Goal: Task Accomplishment & Management: Complete application form

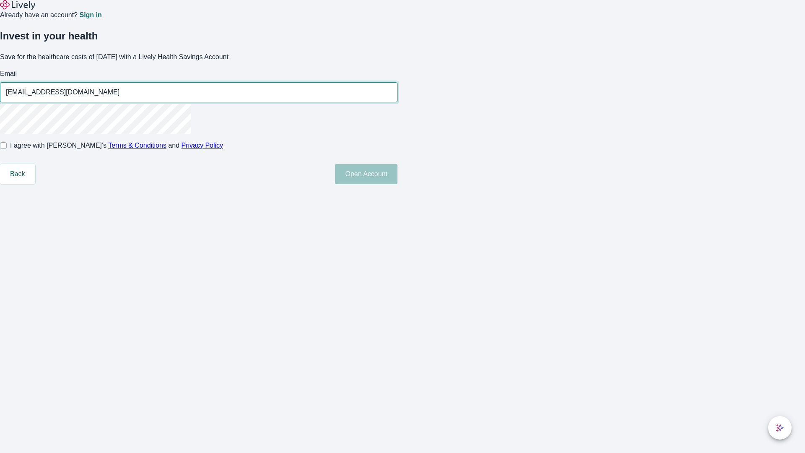
type input "[EMAIL_ADDRESS][DOMAIN_NAME]"
click at [7, 149] on input "I agree with Lively’s Terms & Conditions and Privacy Policy" at bounding box center [3, 145] width 7 height 7
checkbox input "true"
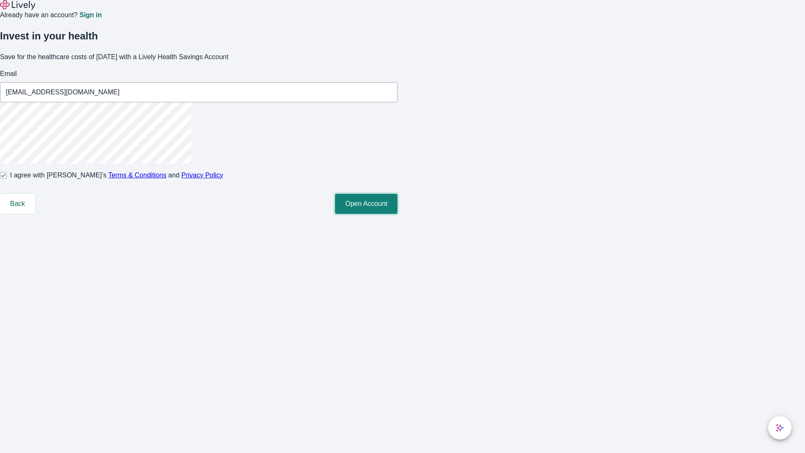
click at [397, 214] on button "Open Account" at bounding box center [366, 204] width 62 height 20
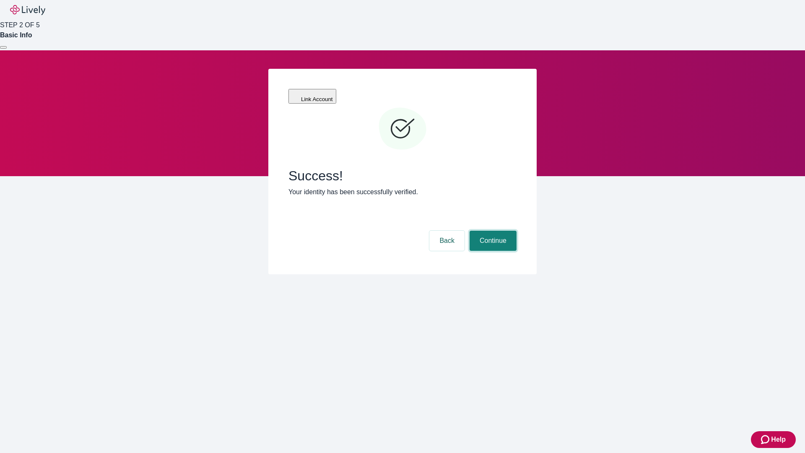
click at [492, 230] on button "Continue" at bounding box center [492, 240] width 47 height 20
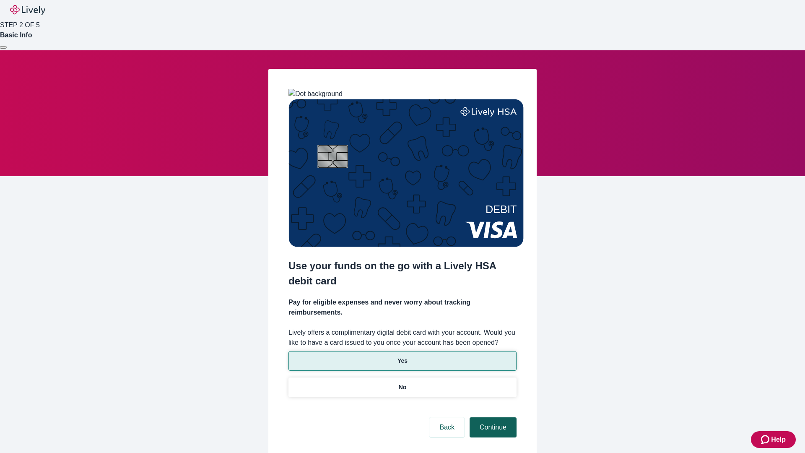
click at [402, 356] on p "Yes" at bounding box center [402, 360] width 10 height 9
click at [492, 417] on button "Continue" at bounding box center [492, 427] width 47 height 20
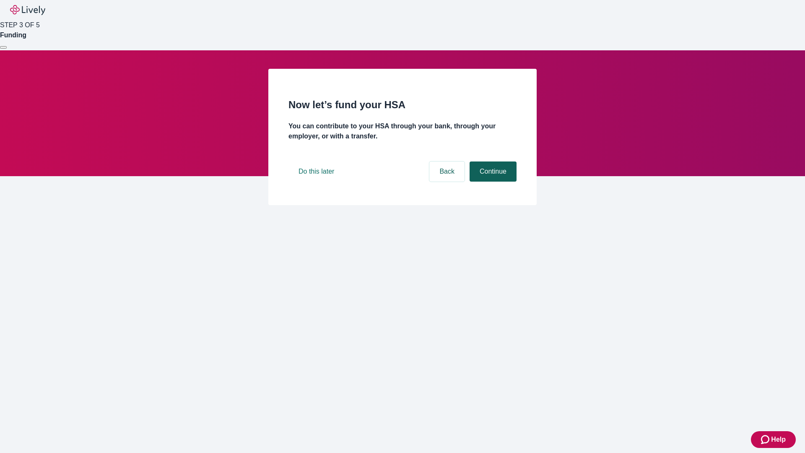
click at [492, 181] on button "Continue" at bounding box center [492, 171] width 47 height 20
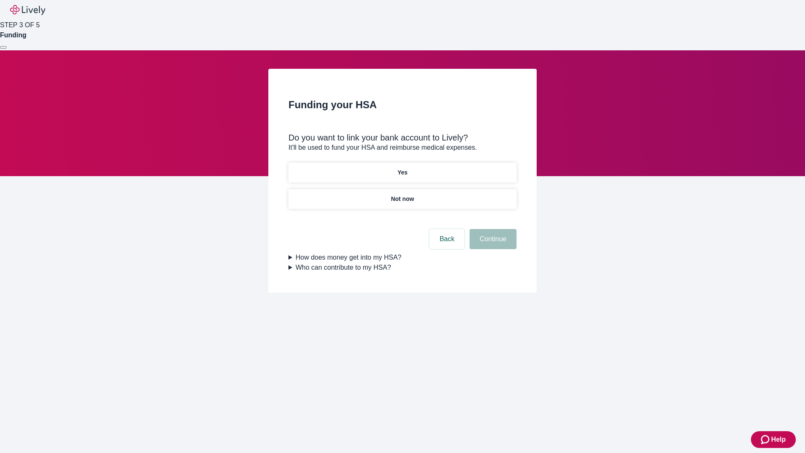
click at [402, 168] on p "Yes" at bounding box center [402, 172] width 10 height 9
click at [492, 229] on button "Continue" at bounding box center [492, 239] width 47 height 20
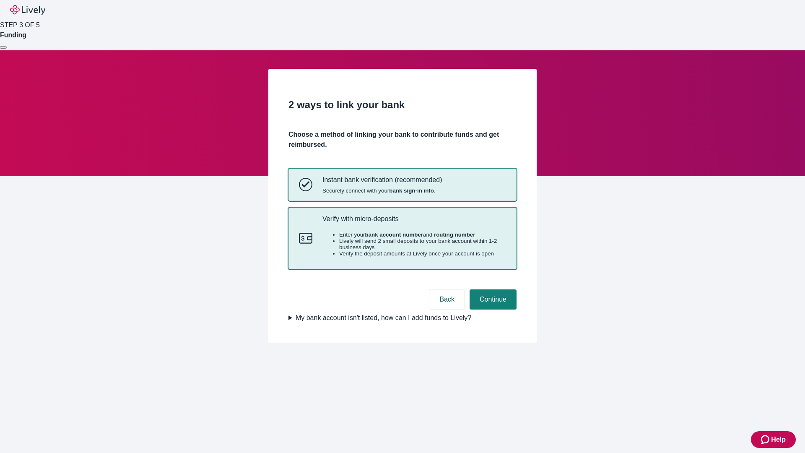
click at [414, 223] on p "Verify with micro-deposits" at bounding box center [414, 219] width 184 height 8
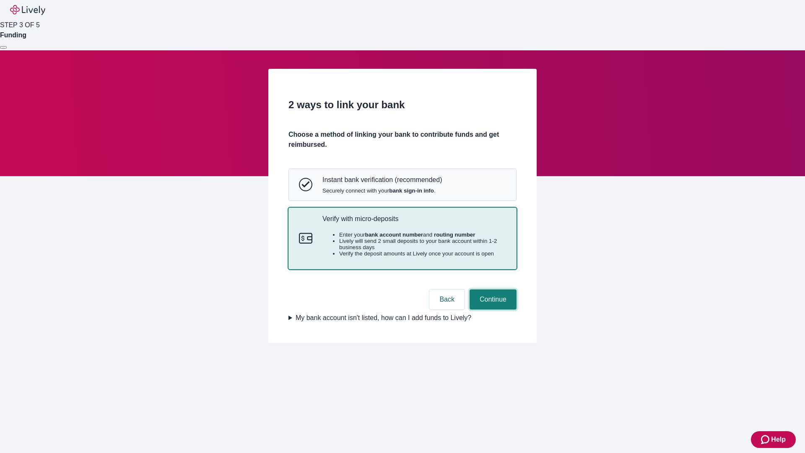
click at [492, 309] on button "Continue" at bounding box center [492, 299] width 47 height 20
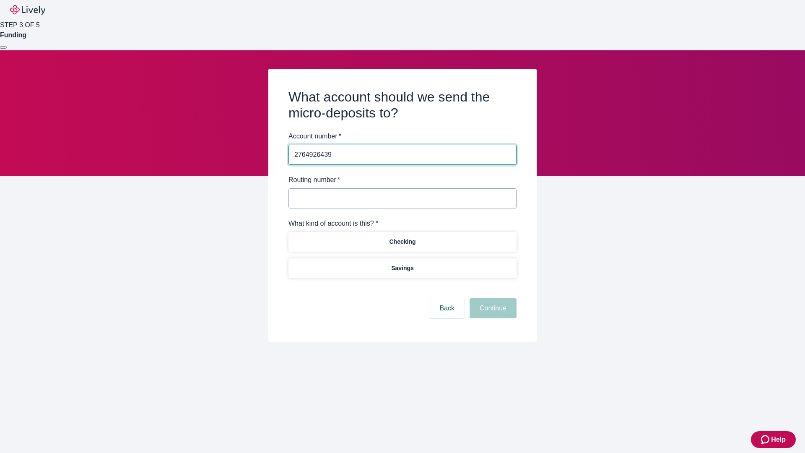
type input "2764926439"
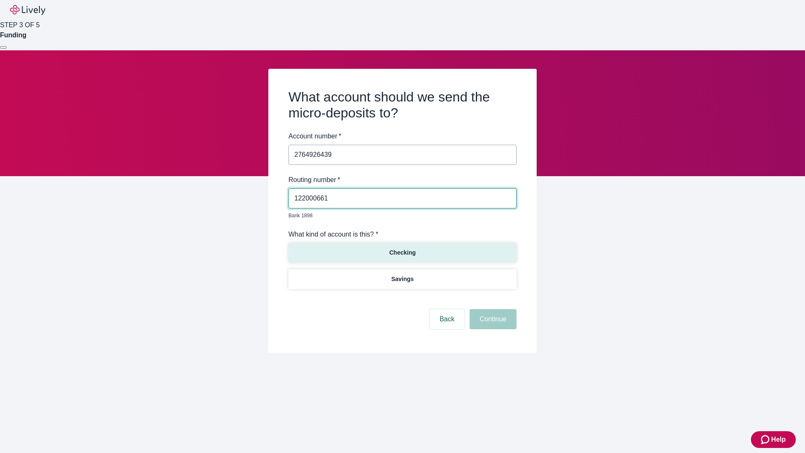
type input "122000661"
click at [402, 248] on p "Checking" at bounding box center [402, 252] width 26 height 9
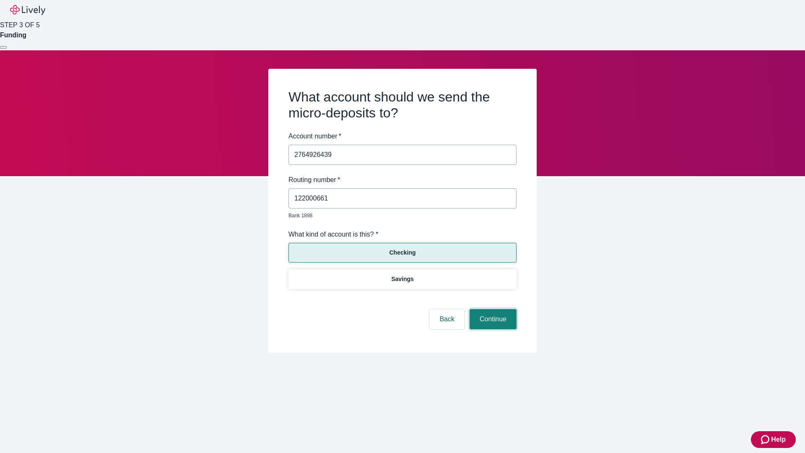
click at [492, 309] on button "Continue" at bounding box center [492, 319] width 47 height 20
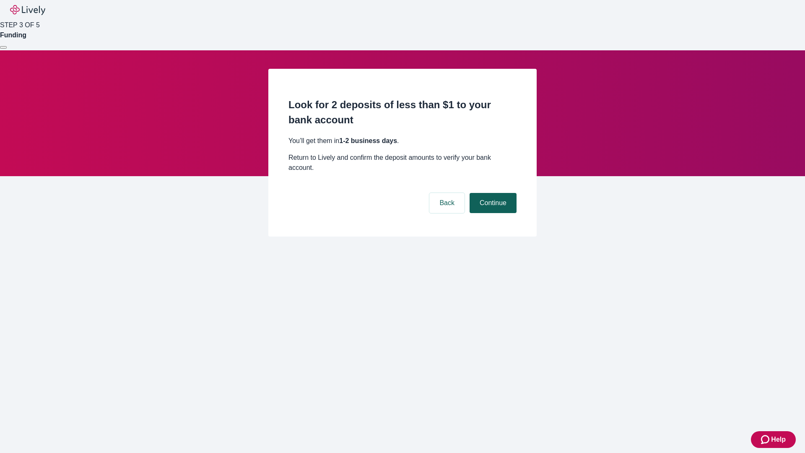
click at [492, 193] on button "Continue" at bounding box center [492, 203] width 47 height 20
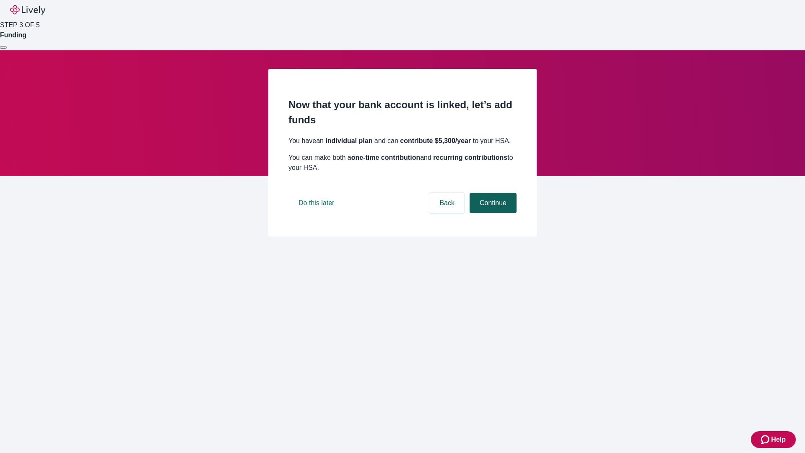
click at [492, 213] on button "Continue" at bounding box center [492, 203] width 47 height 20
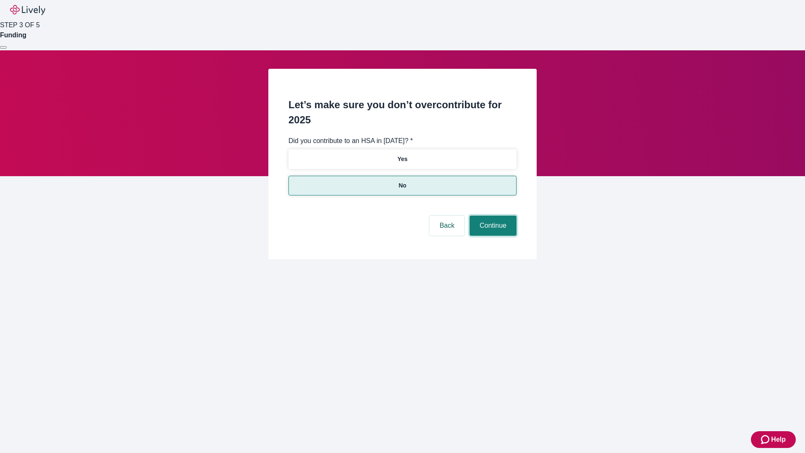
click at [492, 215] on button "Continue" at bounding box center [492, 225] width 47 height 20
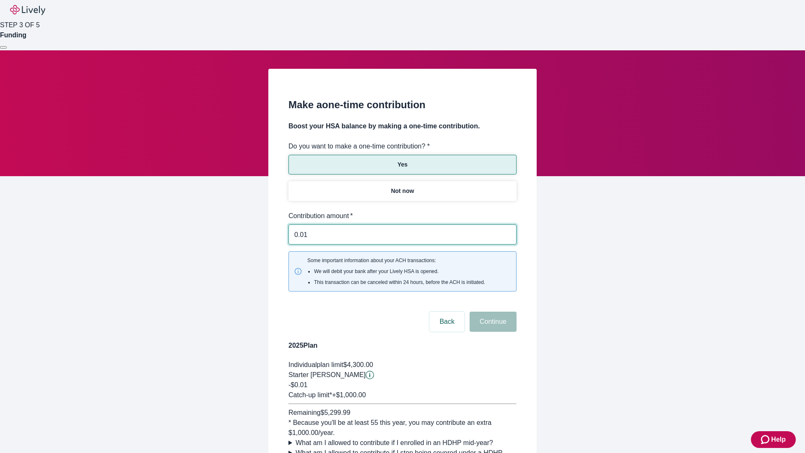
type input "0.01"
click at [492, 311] on button "Continue" at bounding box center [492, 321] width 47 height 20
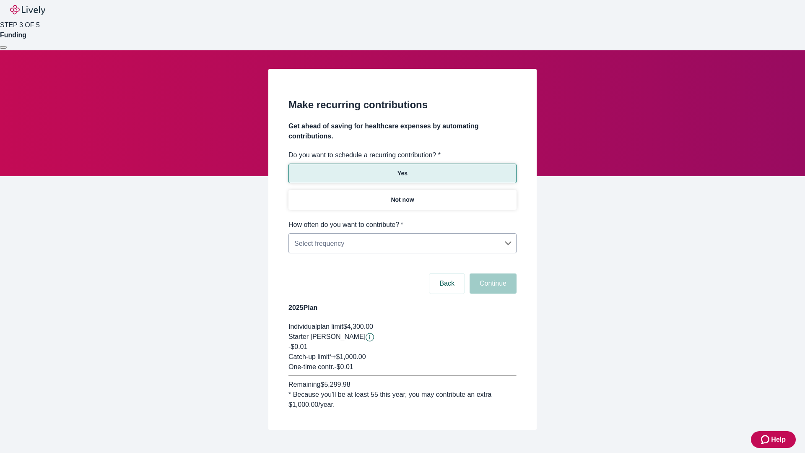
click at [402, 220] on body "Help STEP 3 OF 5 Funding Make recurring contributions Get ahead of saving for h…" at bounding box center [402, 235] width 805 height 470
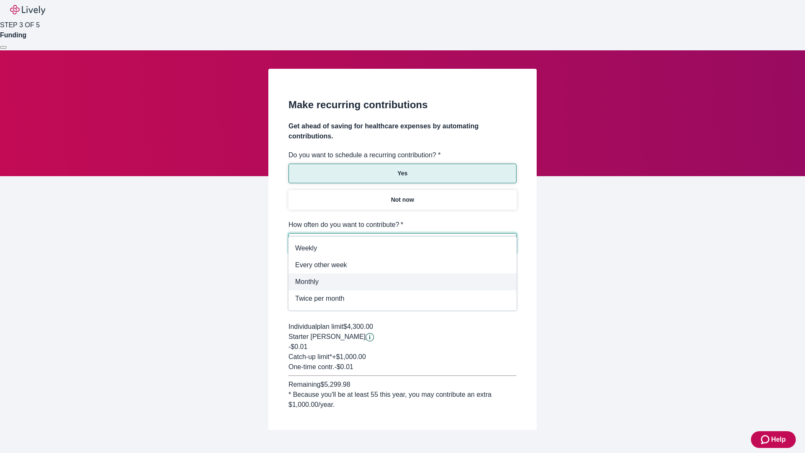
click at [402, 282] on span "Monthly" at bounding box center [402, 282] width 215 height 10
type input "Monthly"
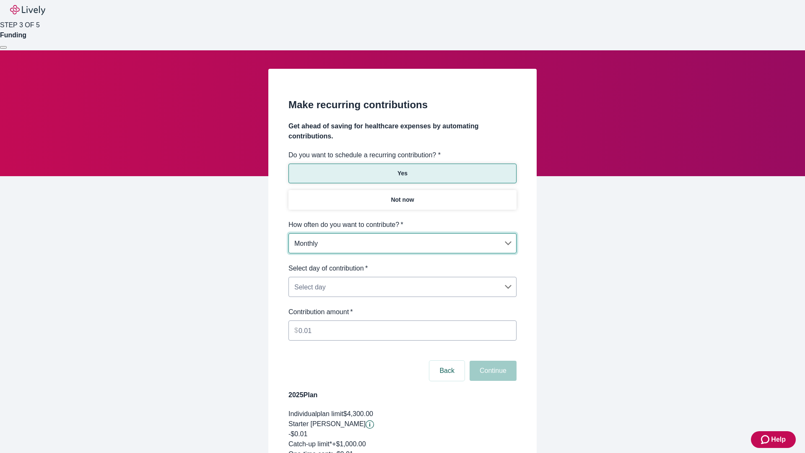
click at [402, 263] on body "Help STEP 3 OF 5 Funding Make recurring contributions Get ahead of saving for h…" at bounding box center [402, 278] width 805 height 557
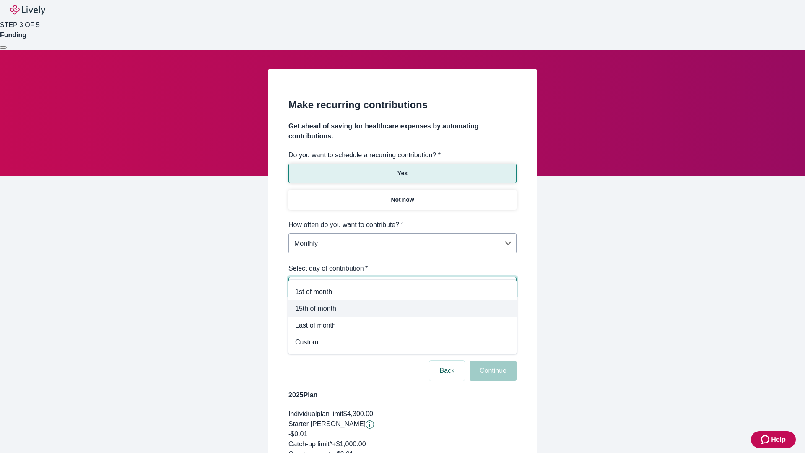
click at [402, 308] on span "15th of month" at bounding box center [402, 308] width 215 height 10
type input "Monthly15th"
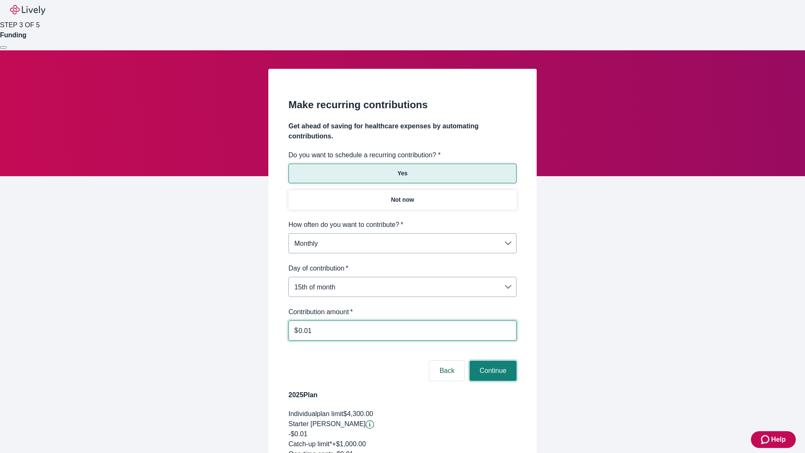
click at [492, 360] on button "Continue" at bounding box center [492, 370] width 47 height 20
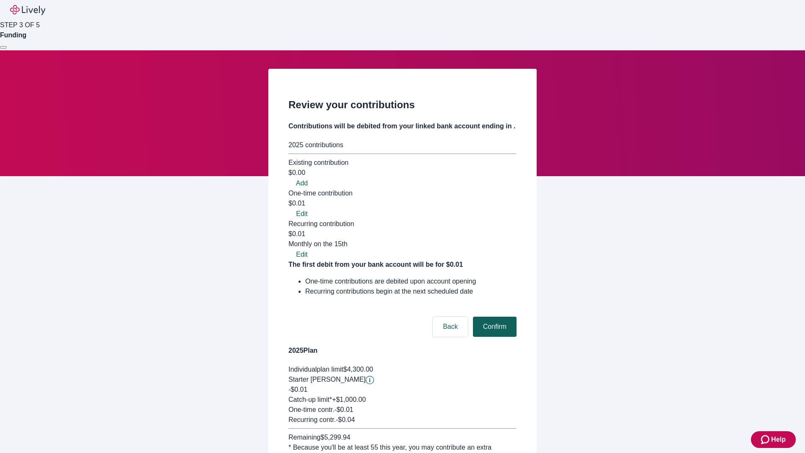
click at [493, 316] on button "Confirm" at bounding box center [495, 326] width 44 height 20
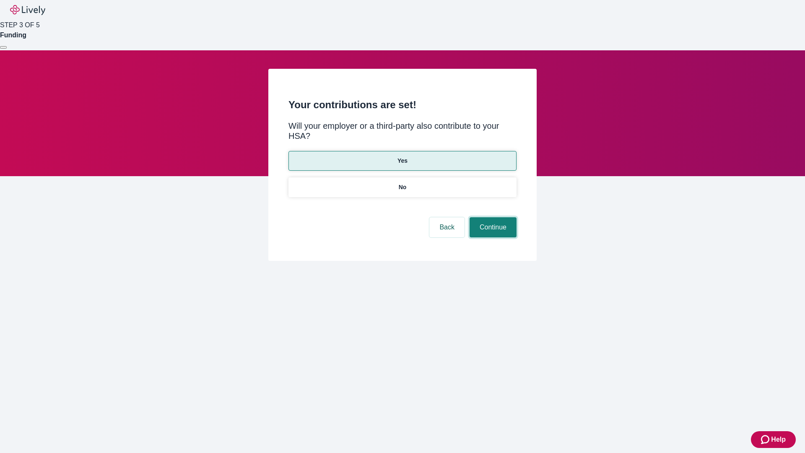
click at [492, 217] on button "Continue" at bounding box center [492, 227] width 47 height 20
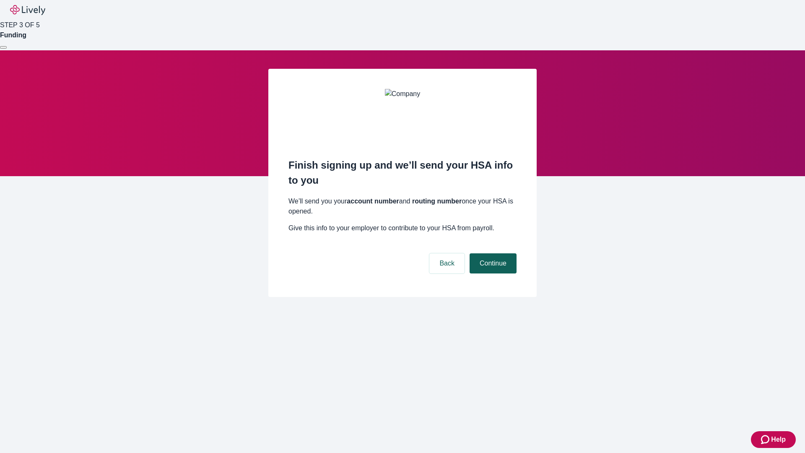
click at [492, 253] on button "Continue" at bounding box center [492, 263] width 47 height 20
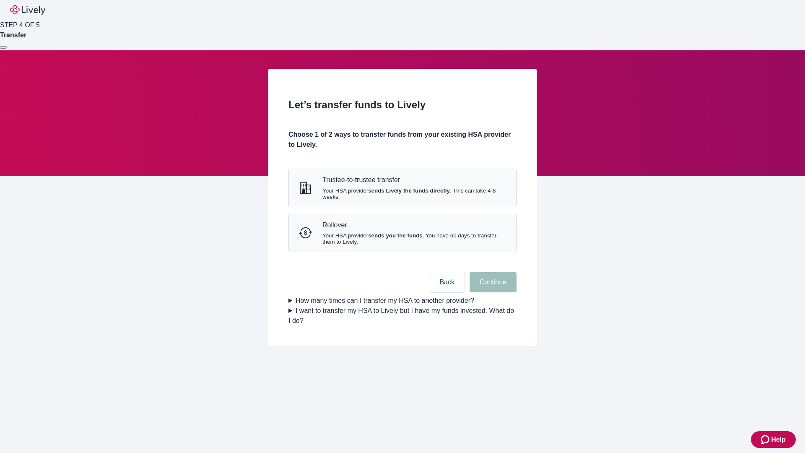
click at [402, 194] on strong "sends Lively the funds directly" at bounding box center [409, 190] width 82 height 6
click at [492, 292] on button "Continue" at bounding box center [492, 282] width 47 height 20
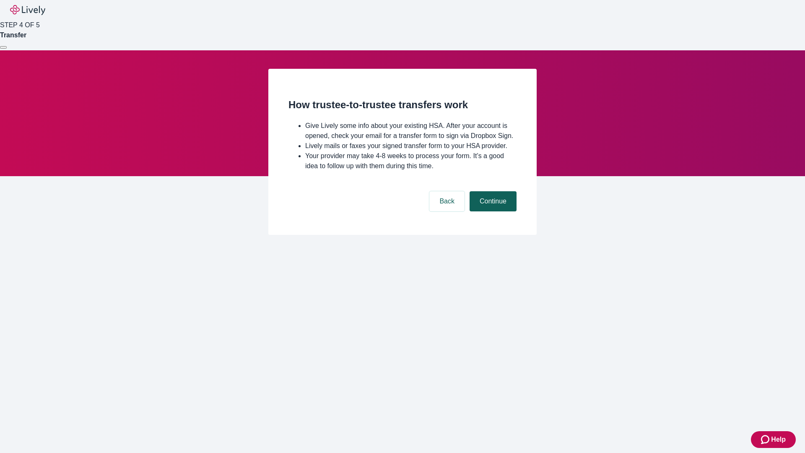
click at [492, 211] on button "Continue" at bounding box center [492, 201] width 47 height 20
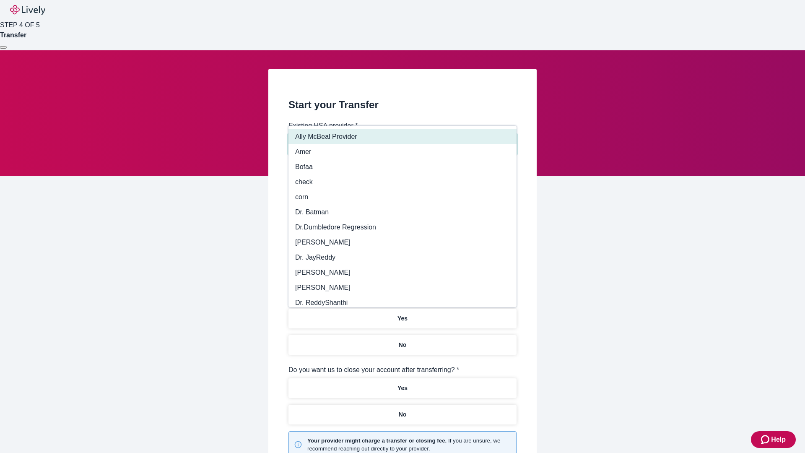
type input "Other"
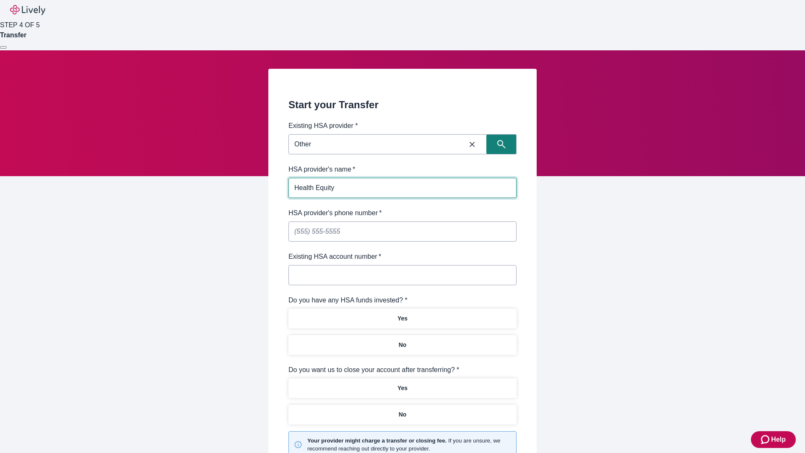
type input "Health Equity"
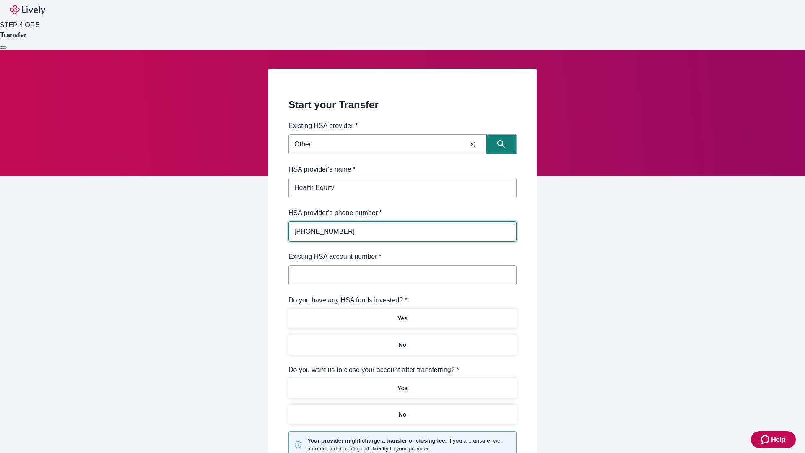
type input "(434) 343-4344"
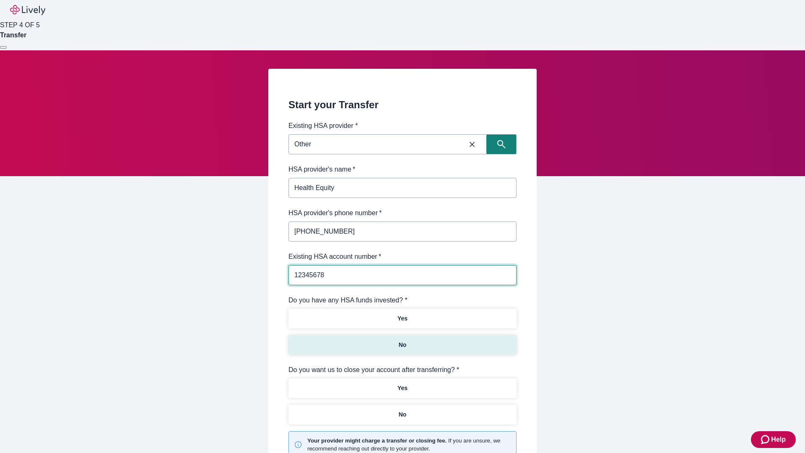
type input "12345678"
click at [402, 340] on p "No" at bounding box center [402, 344] width 8 height 9
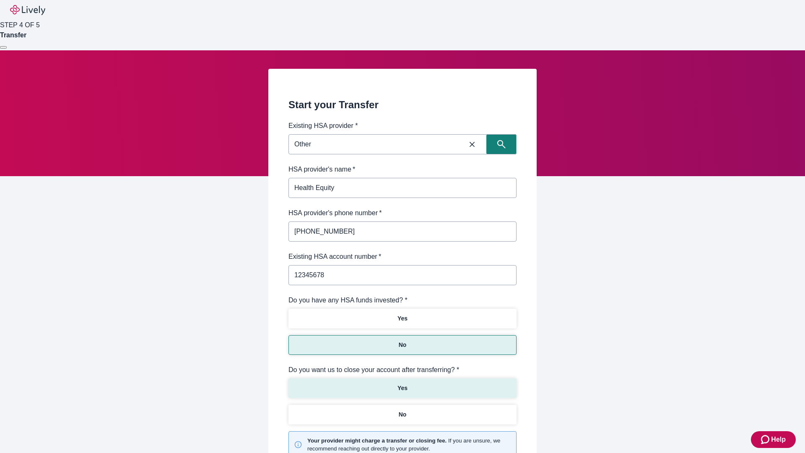
click at [402, 383] on p "Yes" at bounding box center [402, 387] width 10 height 9
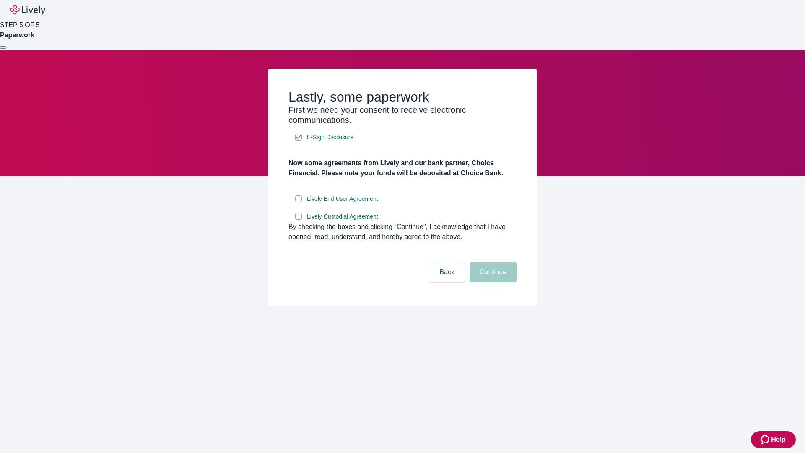
click at [298, 202] on input "Lively End User Agreement" at bounding box center [298, 198] width 7 height 7
checkbox input "true"
click at [298, 220] on input "Lively Custodial Agreement" at bounding box center [298, 216] width 7 height 7
checkbox input "true"
click at [492, 282] on button "Continue" at bounding box center [492, 272] width 47 height 20
